Goal: Download file/media

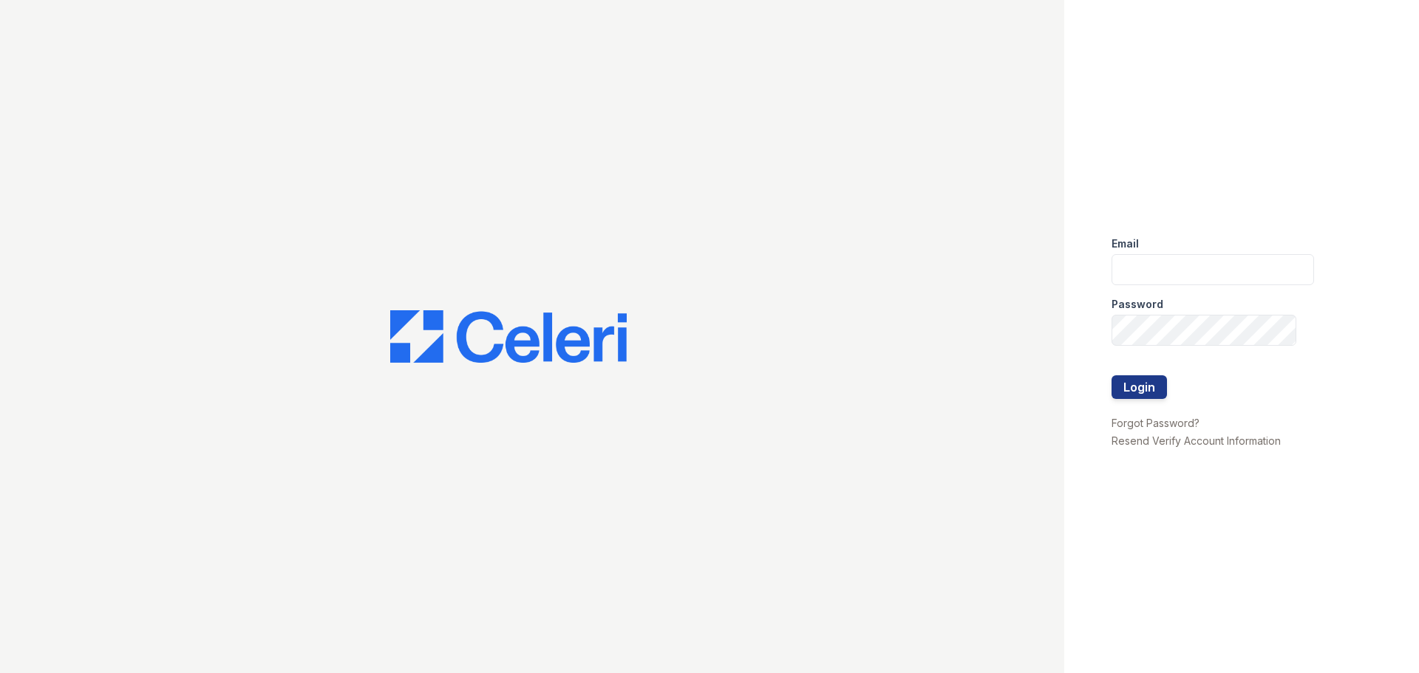
type input "[EMAIL_ADDRESS][DOMAIN_NAME]"
click at [1132, 389] on button "Login" at bounding box center [1139, 388] width 55 height 24
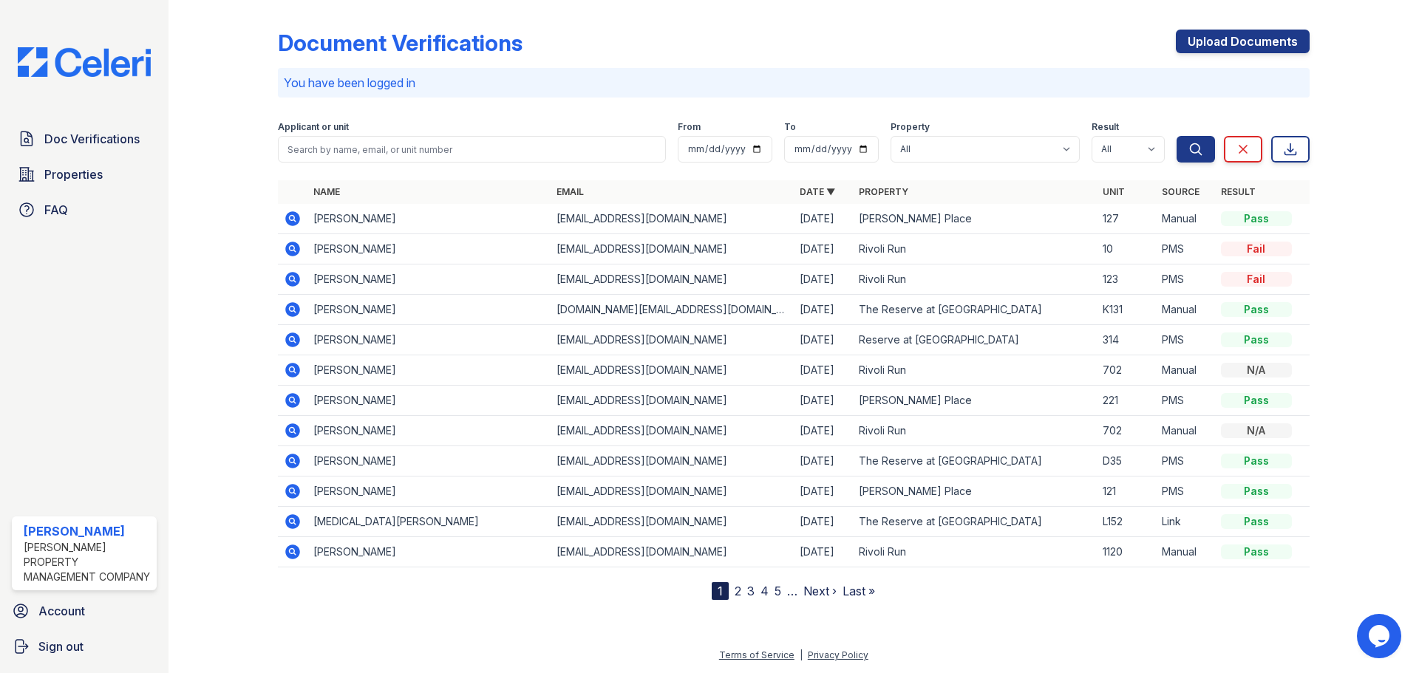
click at [295, 552] on icon at bounding box center [292, 552] width 15 height 15
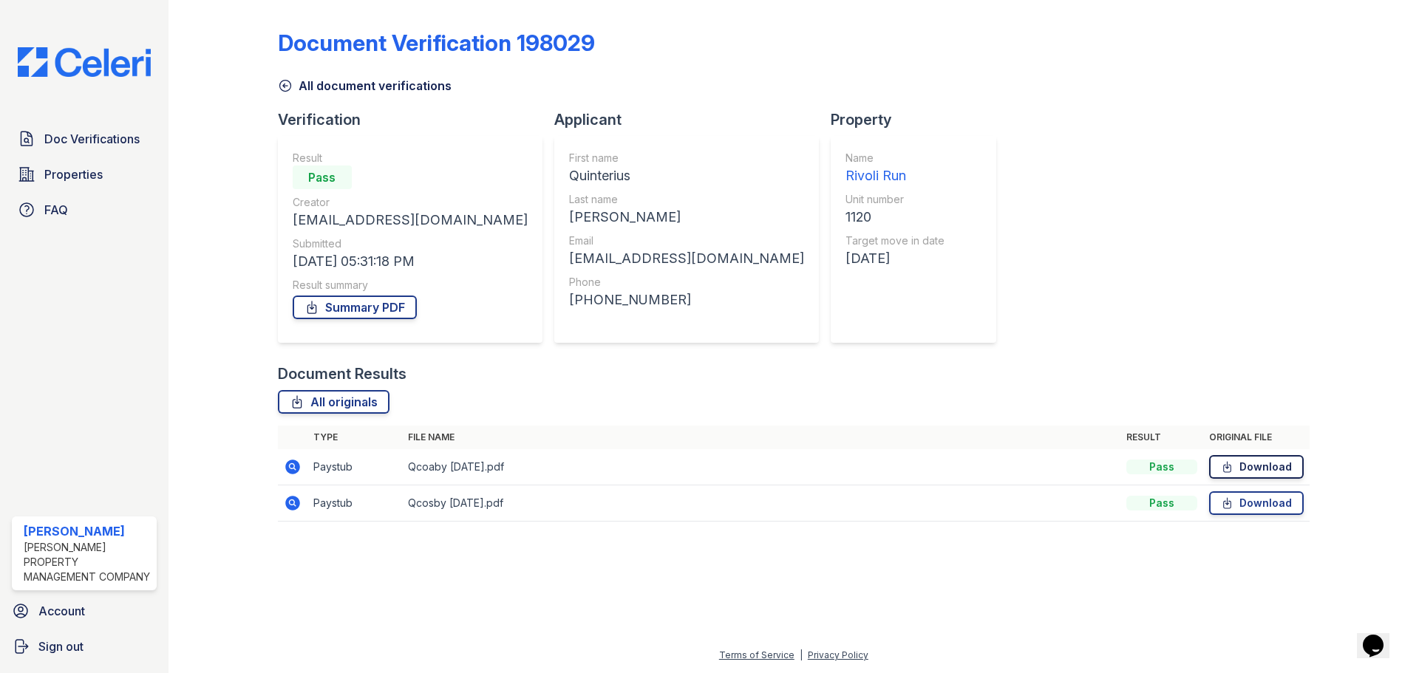
click at [1240, 461] on link "Download" at bounding box center [1256, 467] width 95 height 24
